Goal: Task Accomplishment & Management: Manage account settings

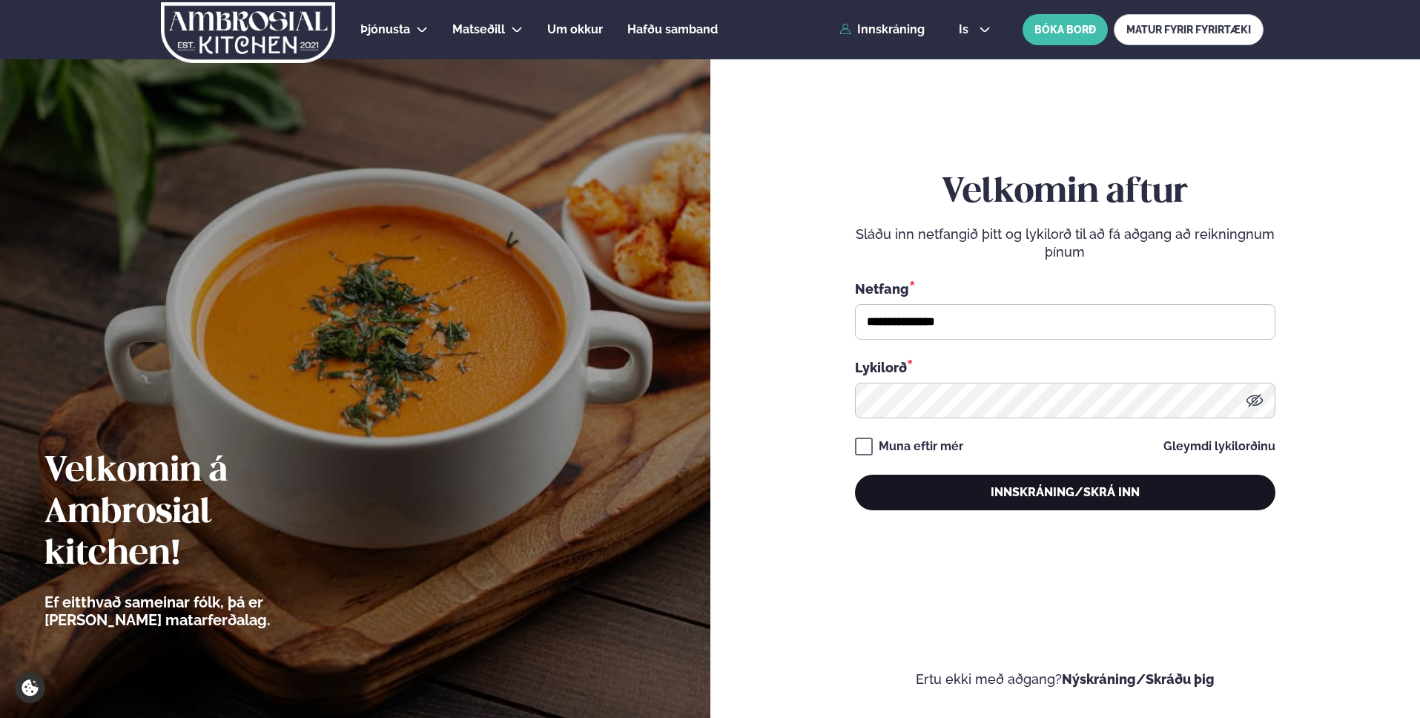
click at [1079, 495] on button "Innskráning/Skrá inn" at bounding box center [1065, 493] width 420 height 36
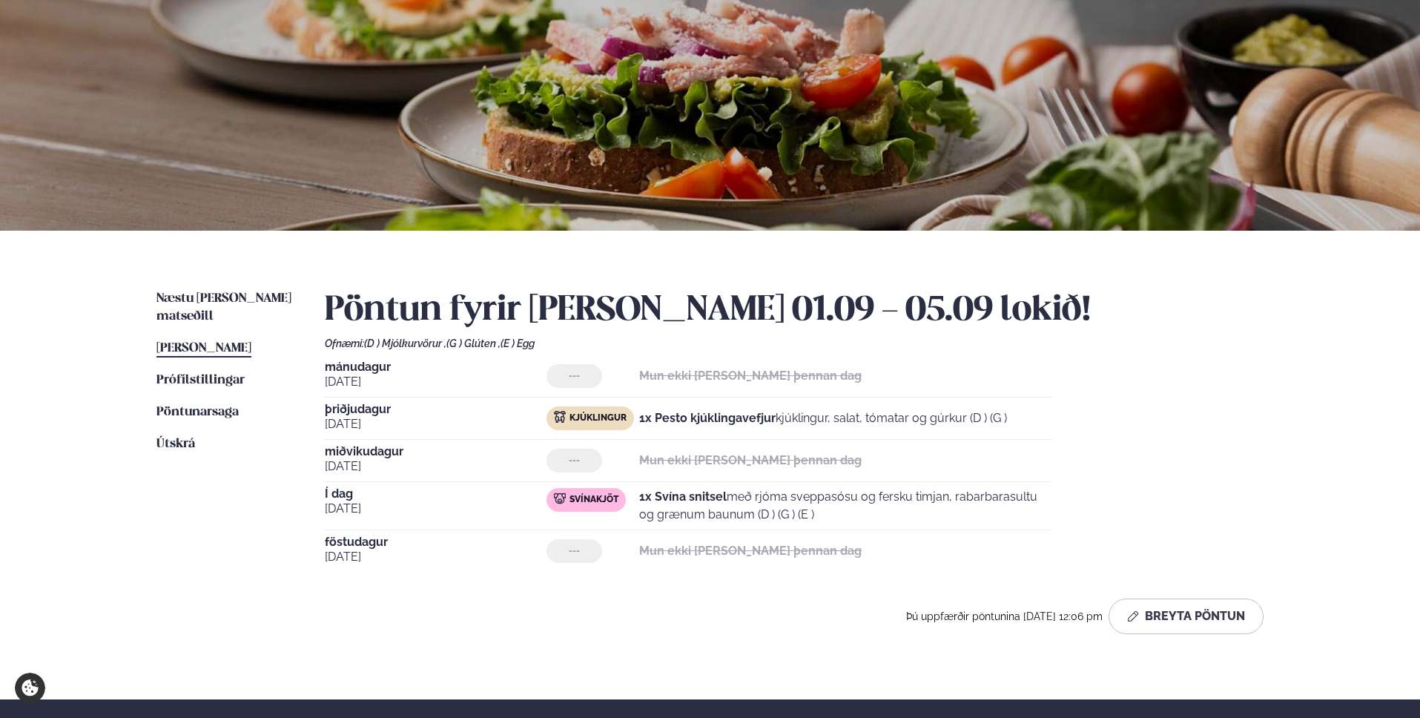
scroll to position [268, 0]
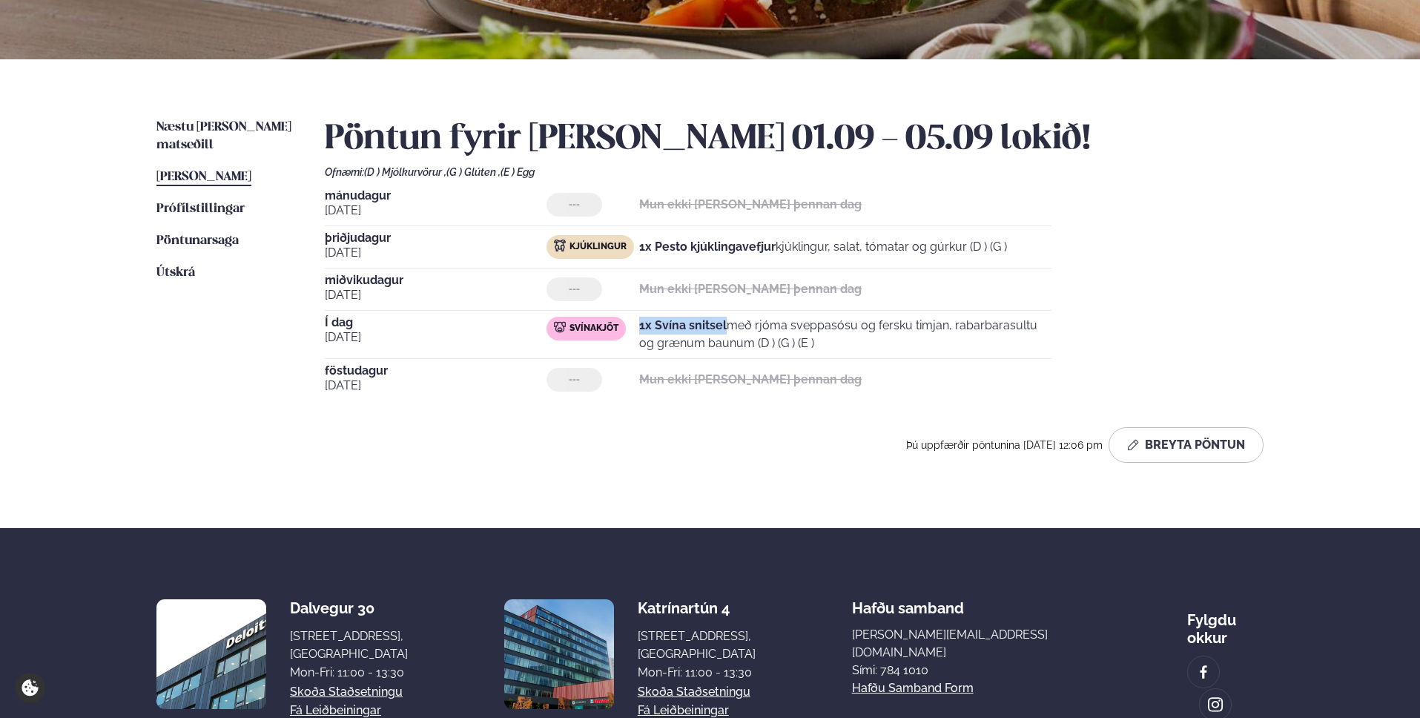
drag, startPoint x: 642, startPoint y: 326, endPoint x: 725, endPoint y: 320, distance: 82.5
click at [725, 320] on strong "1x Svína snitsel" at bounding box center [683, 325] width 88 height 14
click at [224, 129] on span "Næstu [PERSON_NAME] matseðill" at bounding box center [223, 136] width 135 height 30
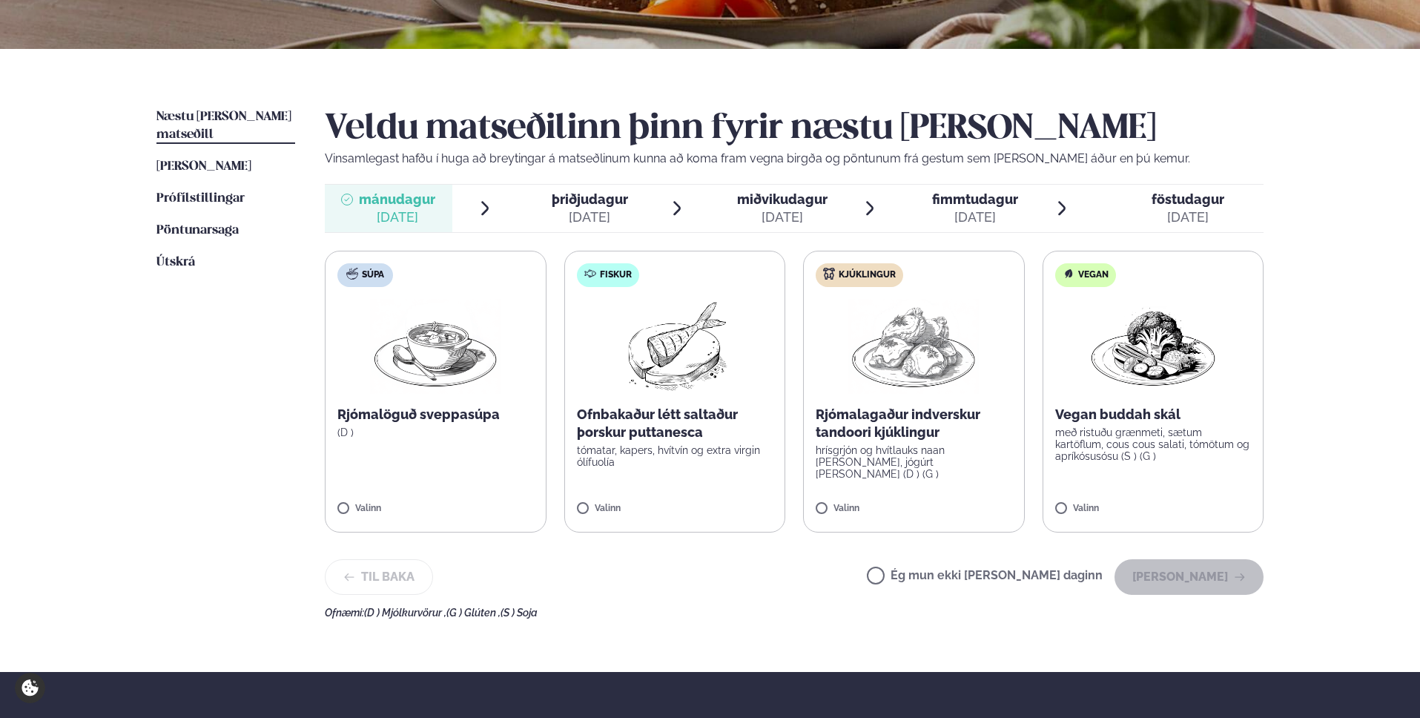
scroll to position [533, 0]
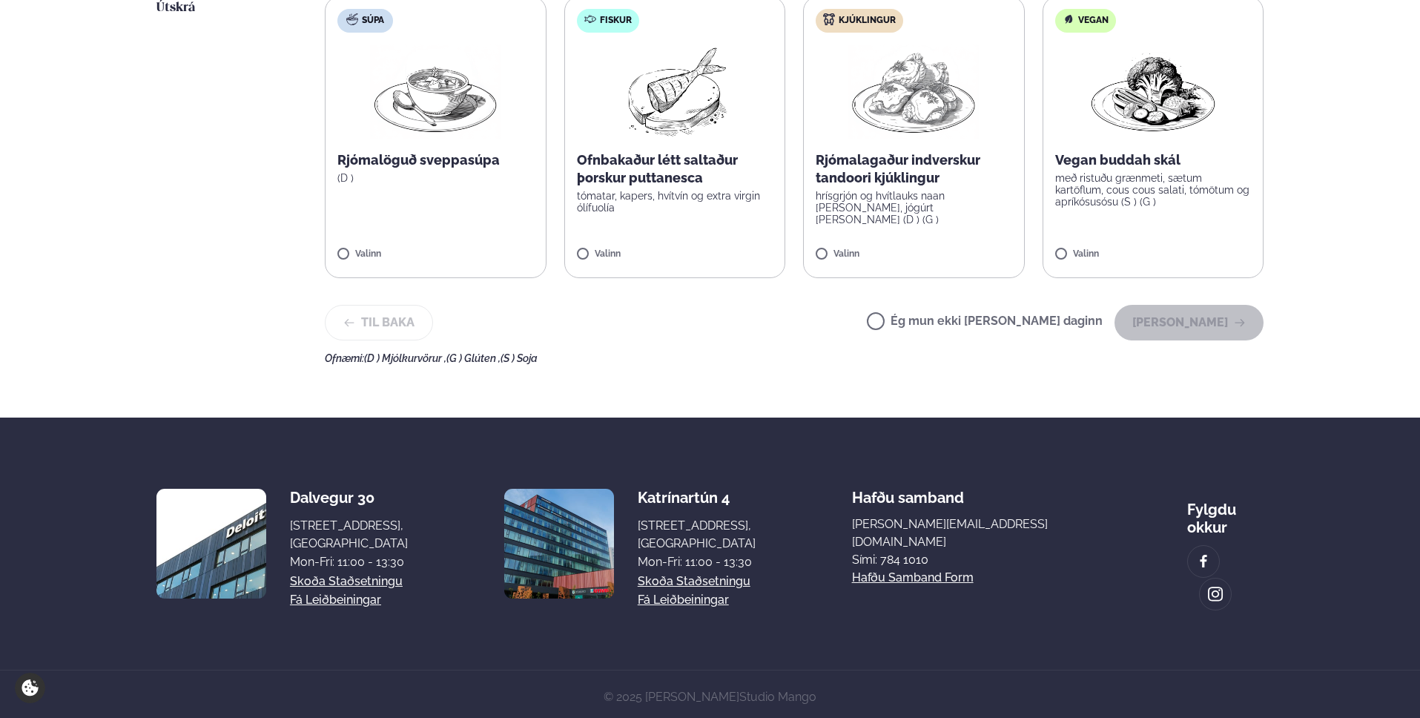
click at [1003, 329] on label "Ég mun ekki [PERSON_NAME] daginn" at bounding box center [985, 323] width 236 height 16
click at [1146, 323] on button "[PERSON_NAME]" at bounding box center [1189, 323] width 149 height 36
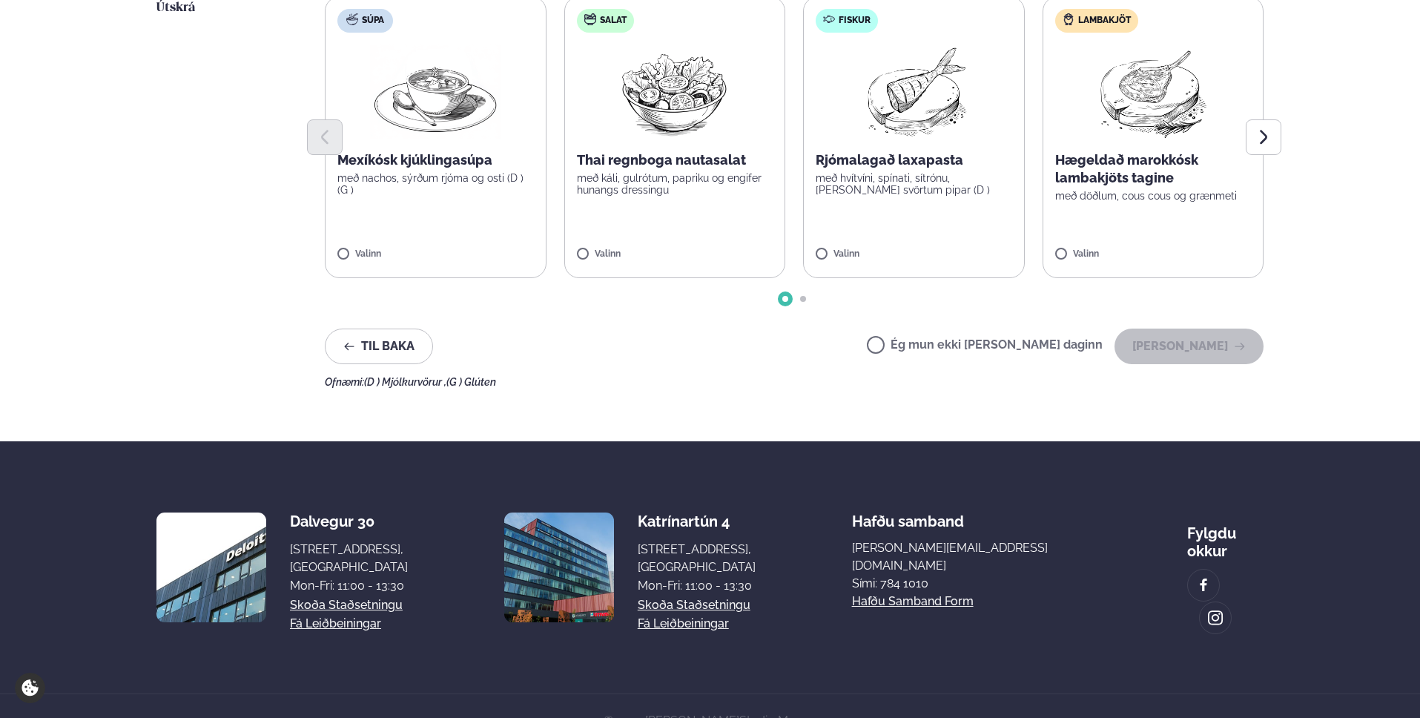
click at [1029, 349] on label "Ég mun ekki [PERSON_NAME] daginn" at bounding box center [985, 347] width 236 height 16
click at [1180, 337] on button "[PERSON_NAME]" at bounding box center [1189, 347] width 149 height 36
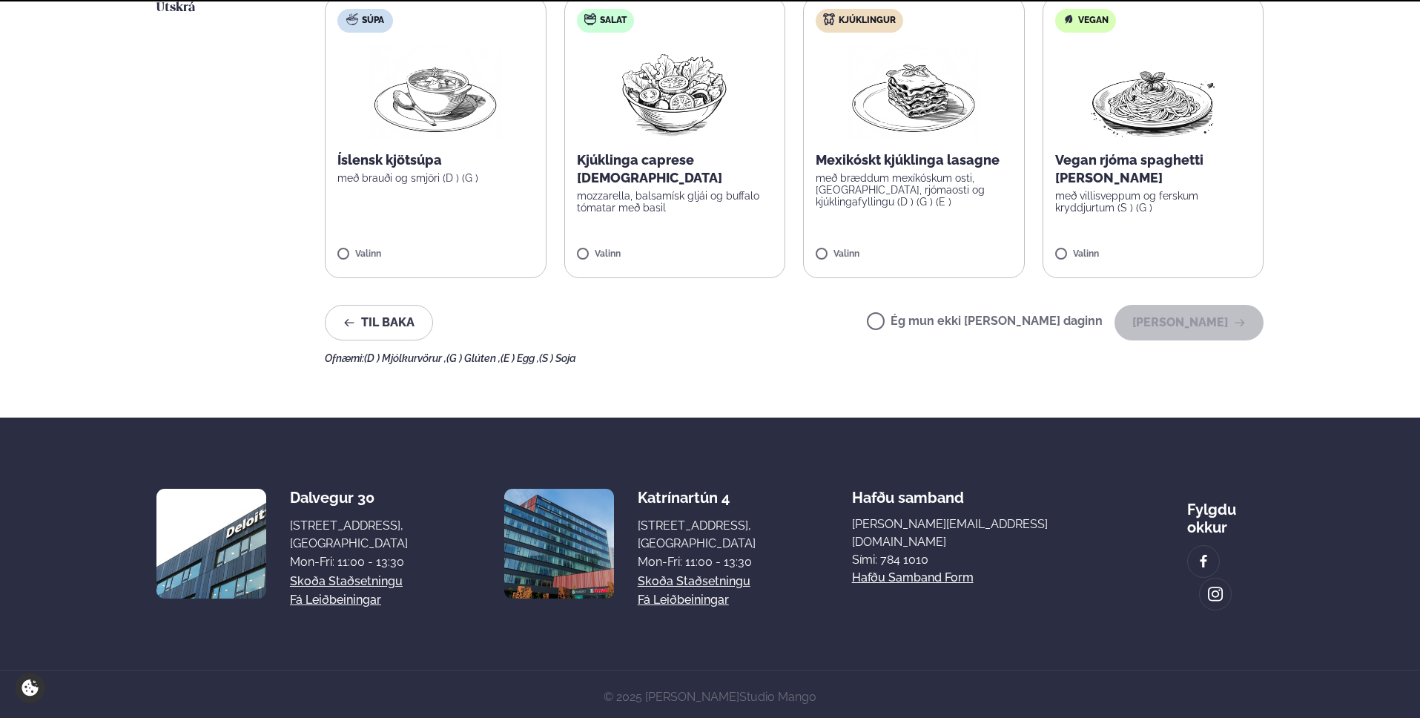
click at [980, 331] on div "Ég mun ekki [PERSON_NAME] daginn [PERSON_NAME]" at bounding box center [1065, 323] width 397 height 36
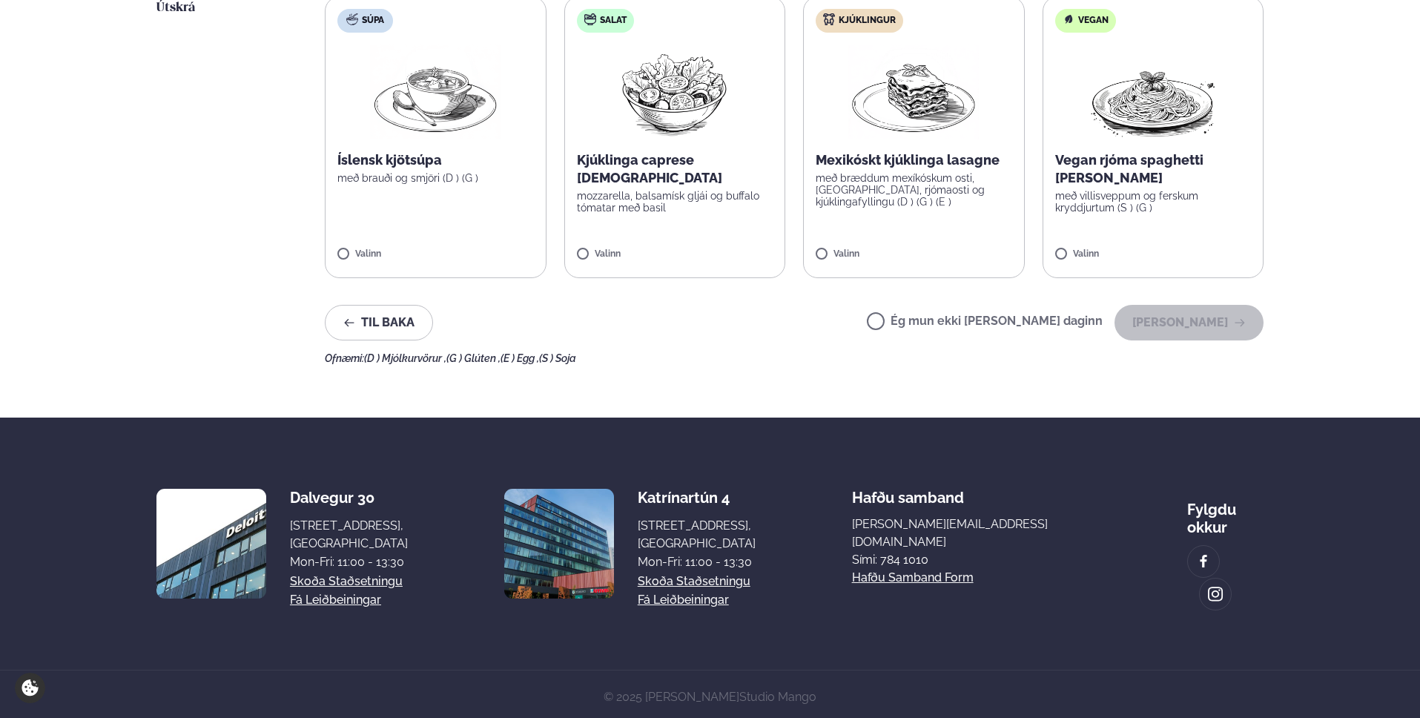
click at [983, 325] on label "Ég mun ekki [PERSON_NAME] daginn" at bounding box center [985, 323] width 236 height 16
drag, startPoint x: 1178, startPoint y: 326, endPoint x: 1150, endPoint y: 340, distance: 31.5
click at [1179, 326] on button "[PERSON_NAME]" at bounding box center [1189, 323] width 149 height 36
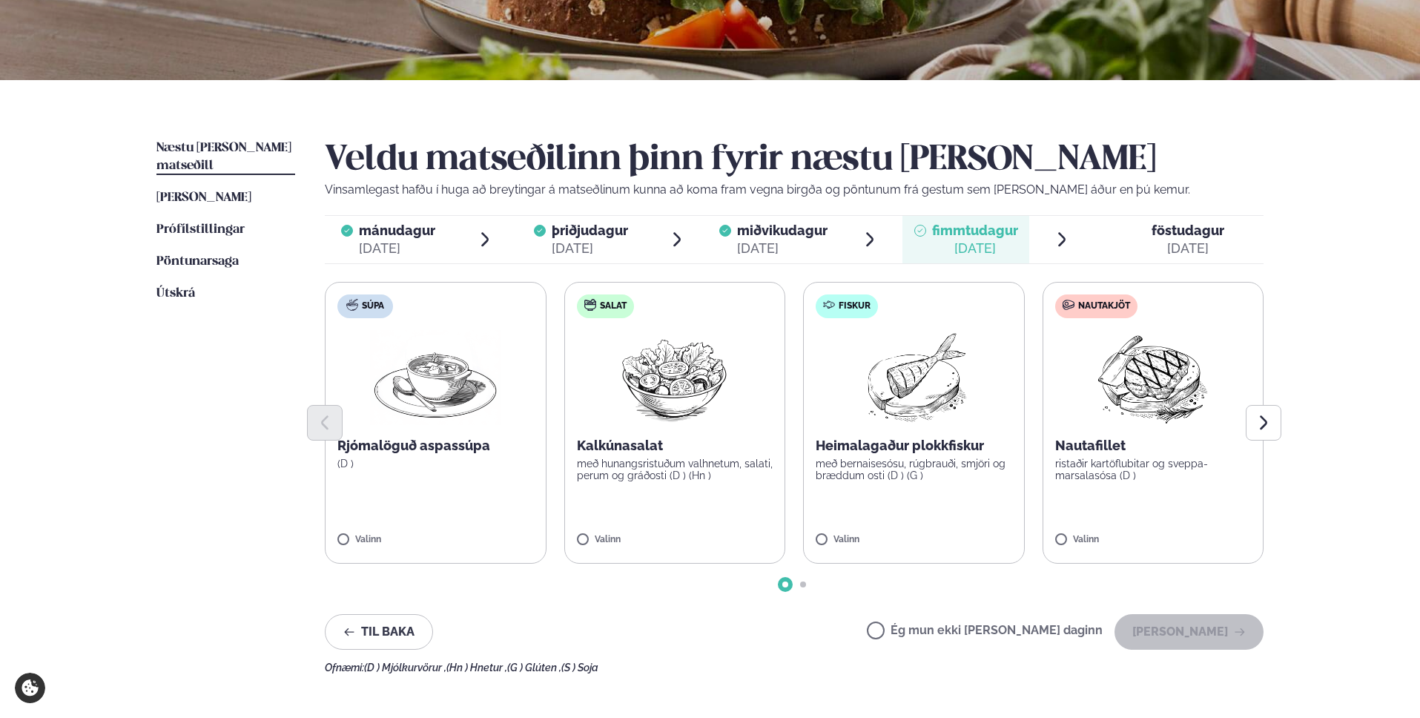
scroll to position [191, 0]
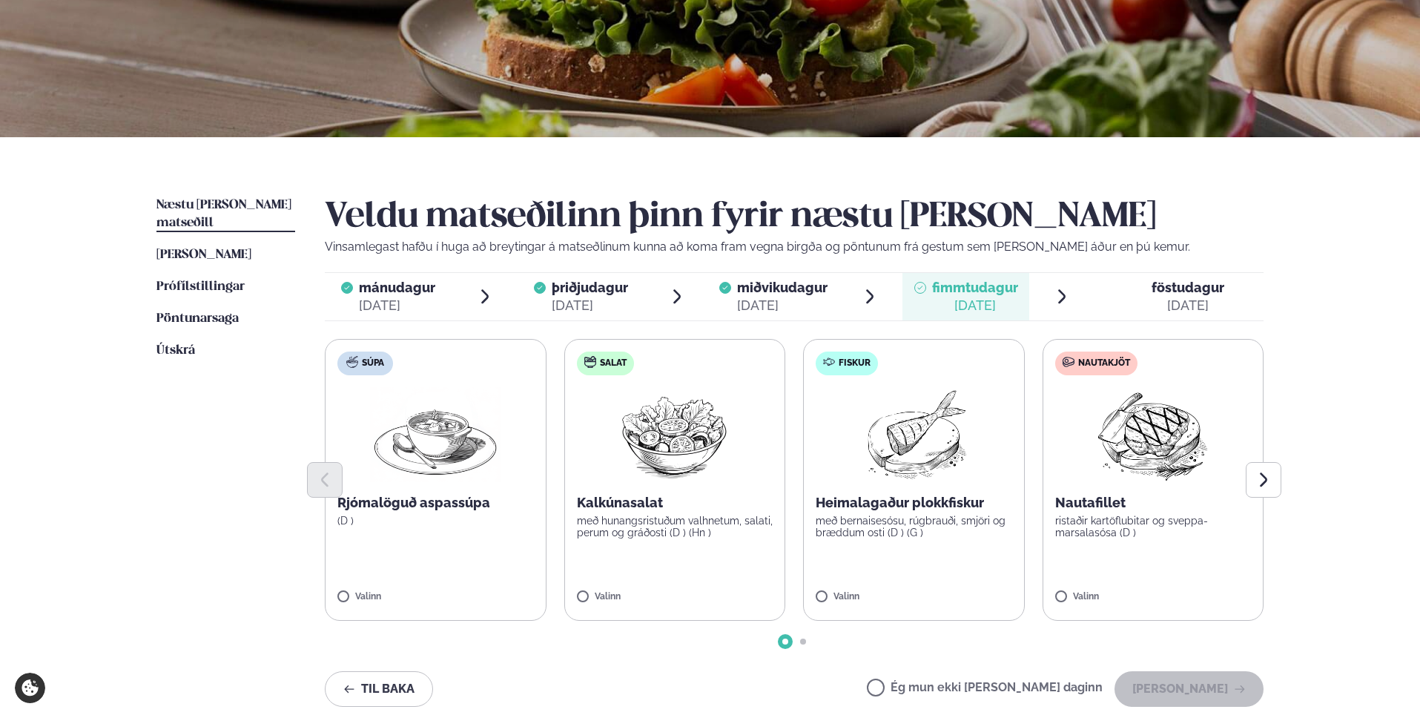
click at [941, 526] on p "með bernaisesósu, rúgbrauði, smjöri og bræddum osti (D ) (G )" at bounding box center [914, 527] width 197 height 24
click at [861, 594] on div at bounding box center [870, 590] width 56 height 30
click at [1223, 689] on button "[PERSON_NAME]" at bounding box center [1189, 689] width 149 height 36
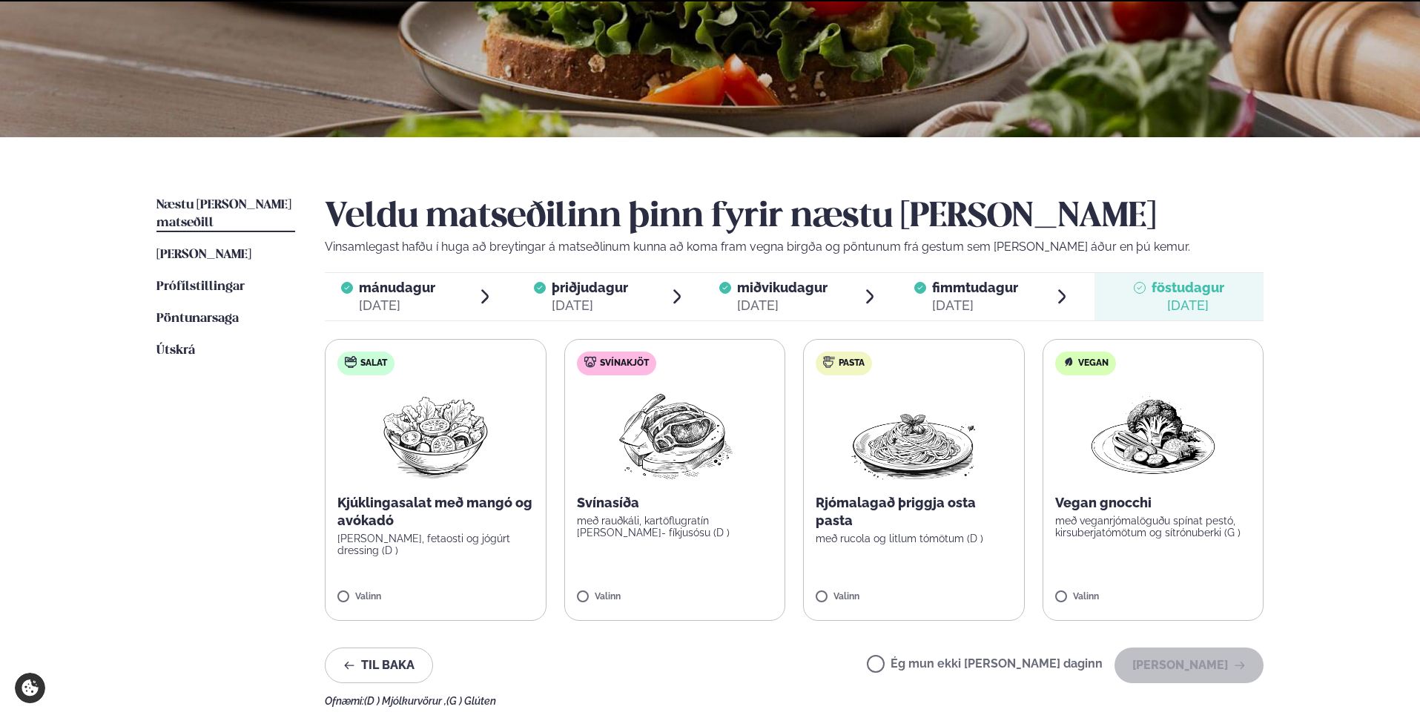
click at [1050, 667] on label "Ég mun ekki [PERSON_NAME] daginn" at bounding box center [985, 666] width 236 height 16
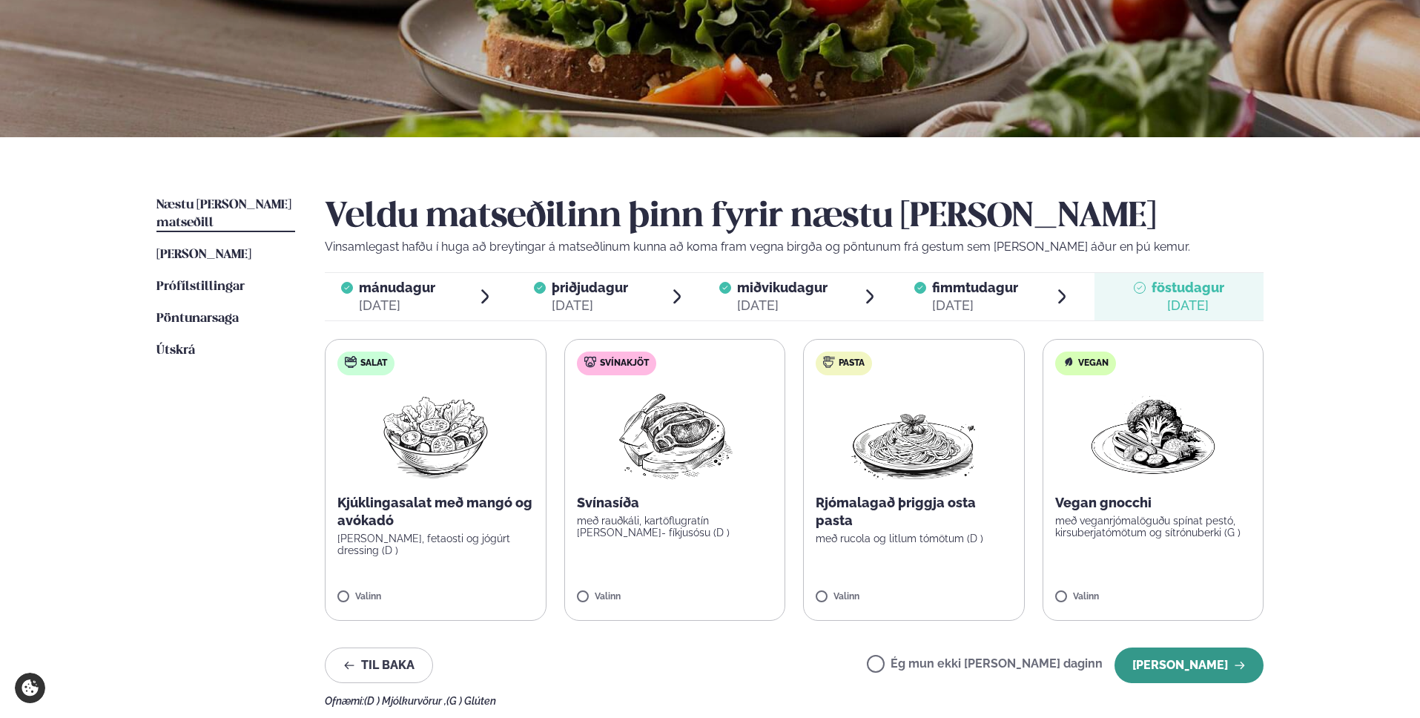
click at [1244, 667] on icon "button" at bounding box center [1240, 665] width 12 height 12
